Goal: Check status

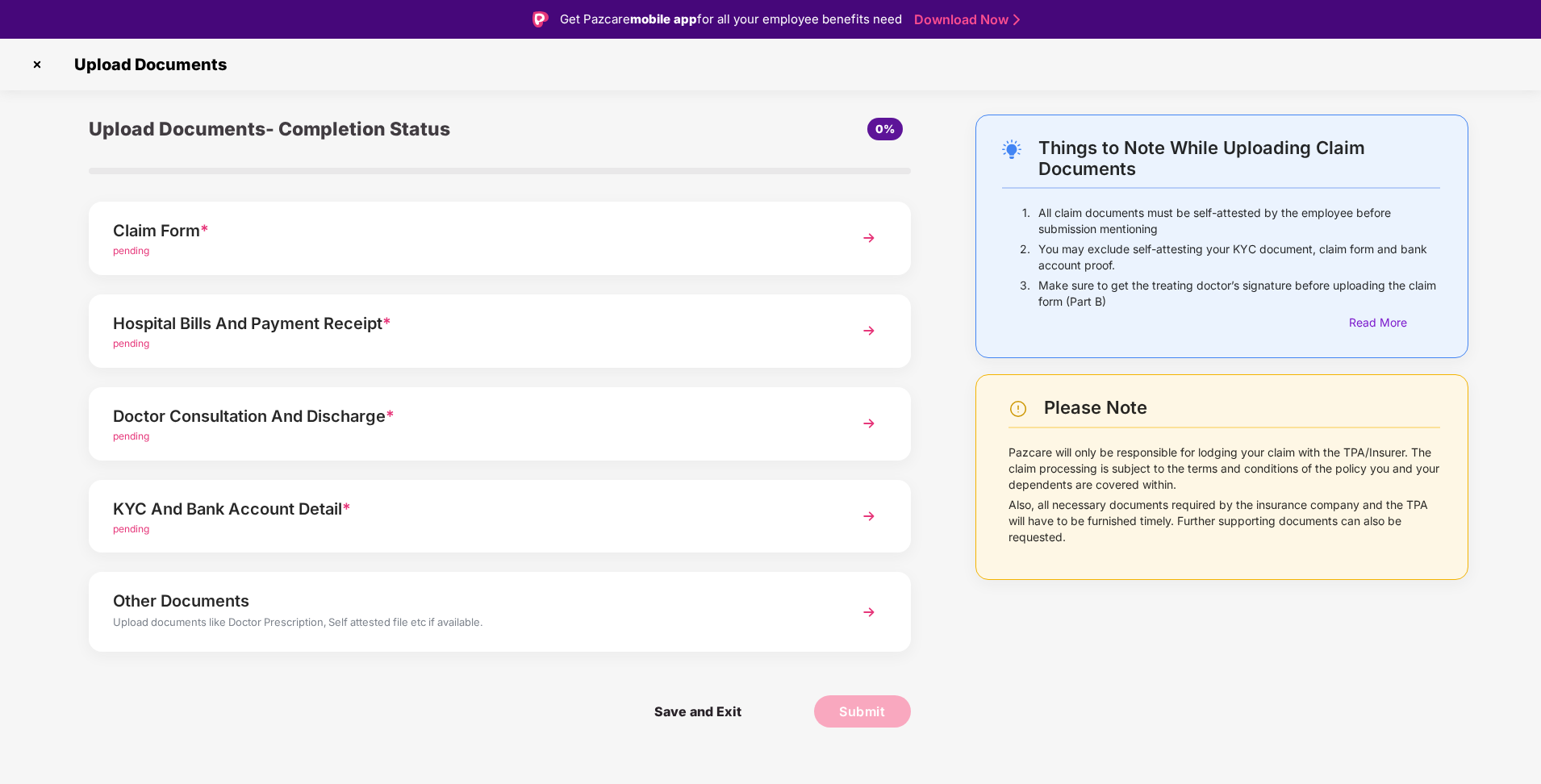
click at [870, 236] on img at bounding box center [868, 238] width 29 height 29
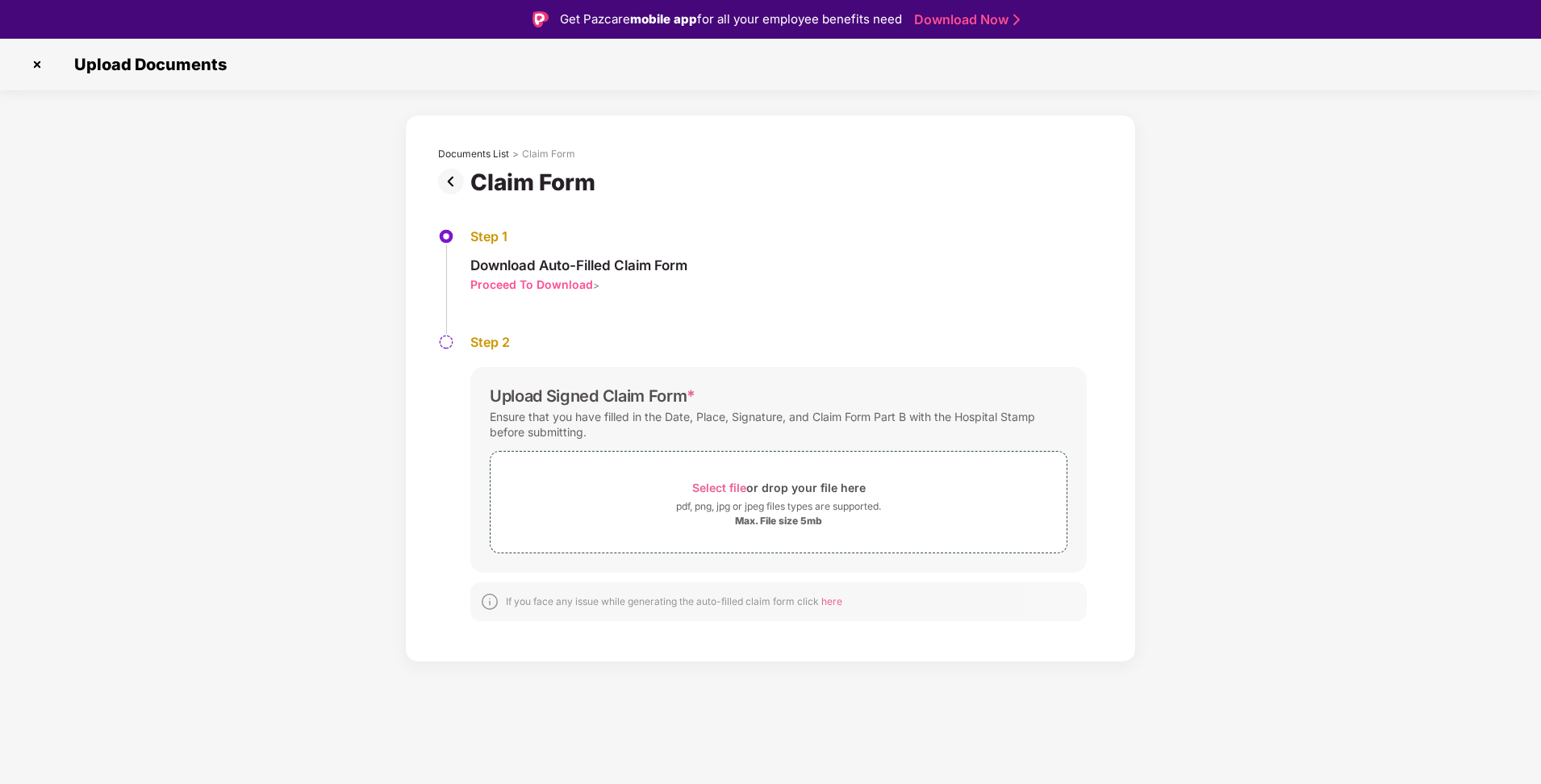
click at [41, 64] on img at bounding box center [37, 64] width 26 height 26
